Goal: Information Seeking & Learning: Learn about a topic

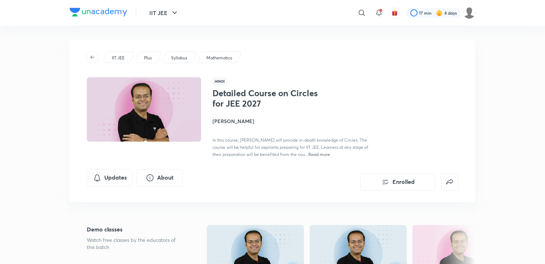
scroll to position [76, 0]
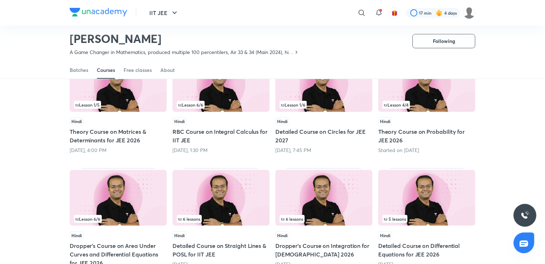
scroll to position [83, 0]
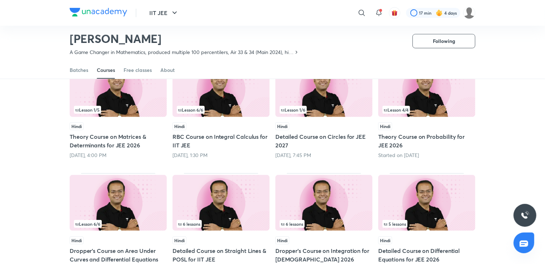
click at [427, 114] on img at bounding box center [426, 89] width 97 height 56
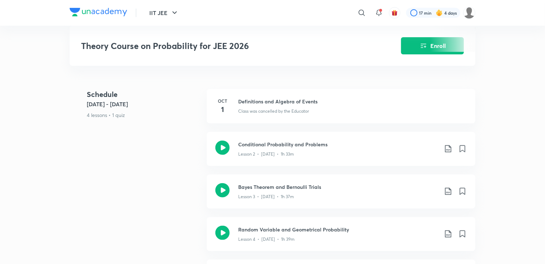
scroll to position [287, 0]
click at [459, 147] on icon at bounding box center [462, 148] width 9 height 9
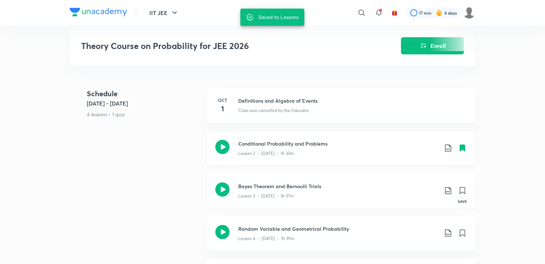
click at [464, 190] on icon at bounding box center [462, 190] width 5 height 6
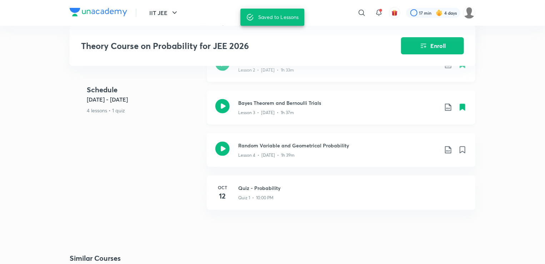
scroll to position [370, 0]
click at [458, 145] on div "Random Variable and Geometrical Probability Lesson 4 • Oct 7 • 1h 39m" at bounding box center [352, 149] width 229 height 17
click at [462, 148] on icon at bounding box center [462, 149] width 5 height 6
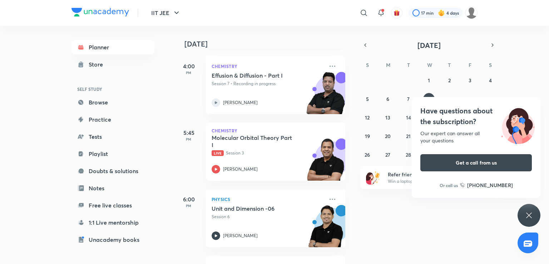
scroll to position [77, 0]
click at [538, 209] on div "Have questions about the subscription? Our expert can answer all your questions…" at bounding box center [528, 215] width 23 height 23
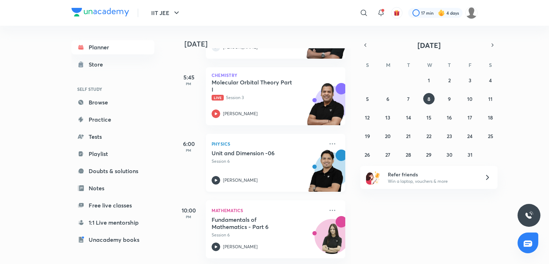
scroll to position [139, 0]
click at [263, 244] on div "[PERSON_NAME]" at bounding box center [268, 246] width 112 height 9
